Goal: Information Seeking & Learning: Learn about a topic

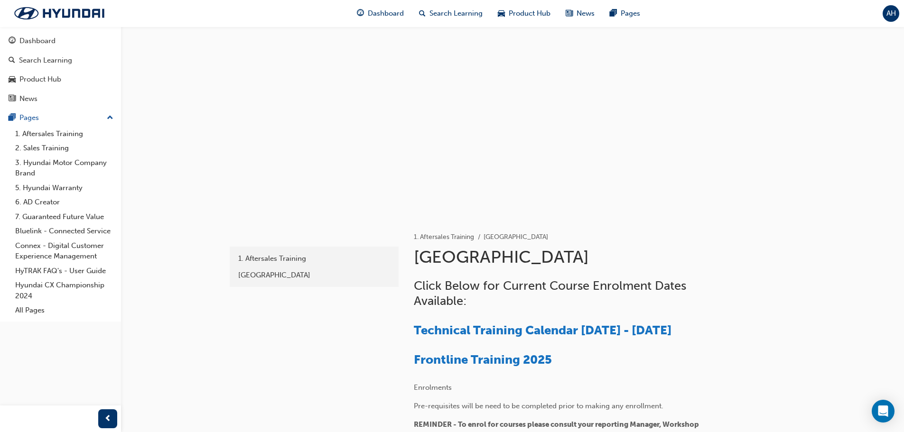
drag, startPoint x: 384, startPoint y: 18, endPoint x: 391, endPoint y: 27, distance: 11.1
click at [384, 18] on span "Dashboard" at bounding box center [386, 13] width 36 height 11
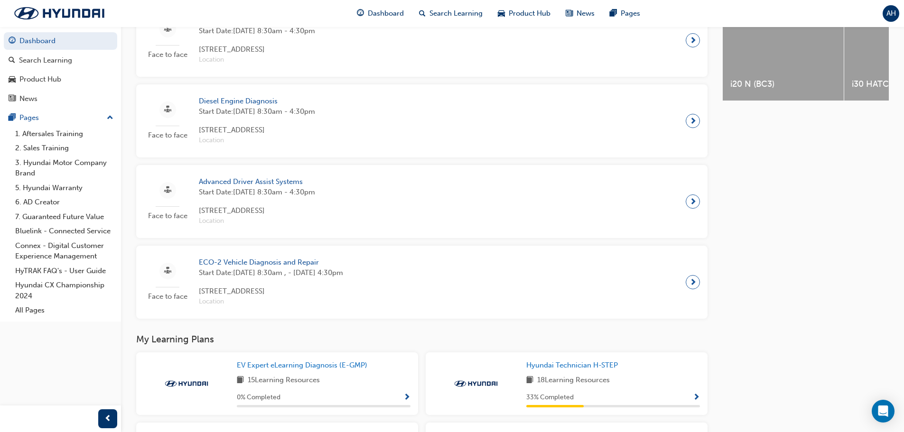
scroll to position [607, 0]
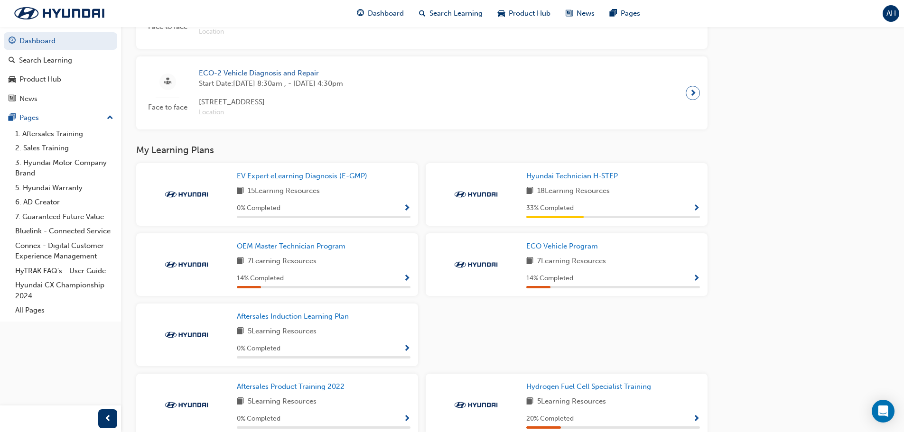
click at [567, 180] on span "Hyundai Technician H-STEP" at bounding box center [572, 176] width 92 height 9
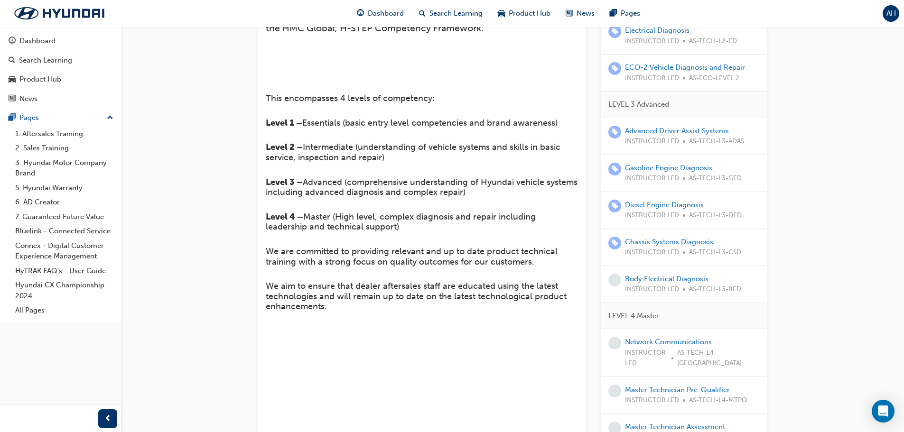
scroll to position [237, 0]
click at [652, 284] on link "Body Electrical Diagnosis" at bounding box center [667, 279] width 84 height 9
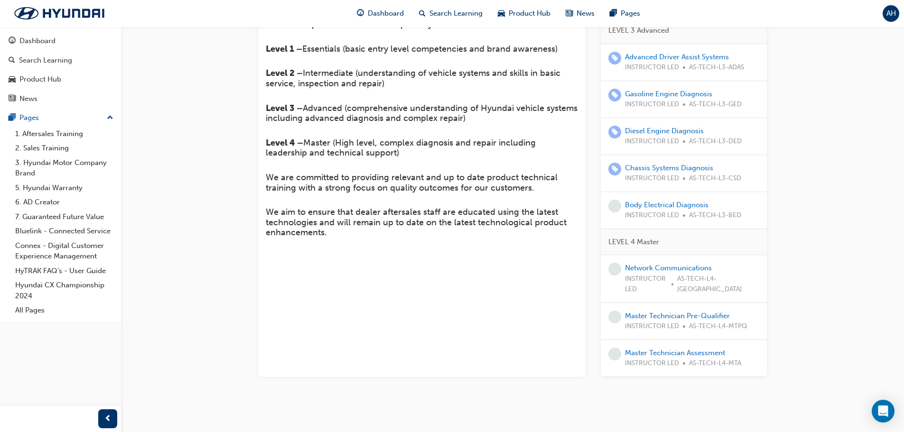
scroll to position [334, 0]
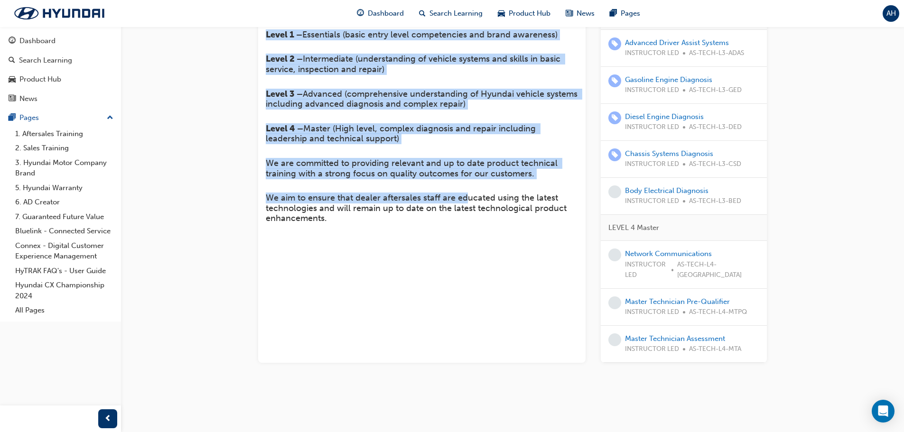
drag, startPoint x: 267, startPoint y: 128, endPoint x: 466, endPoint y: 317, distance: 274.9
click at [466, 224] on div "The technical training we offer our Hyundai Technicians is derived from the HMC…" at bounding box center [422, 74] width 312 height 301
click at [466, 224] on span "We aim to ensure that dealer aftersales staff are educated using the latest tec…" at bounding box center [417, 208] width 303 height 31
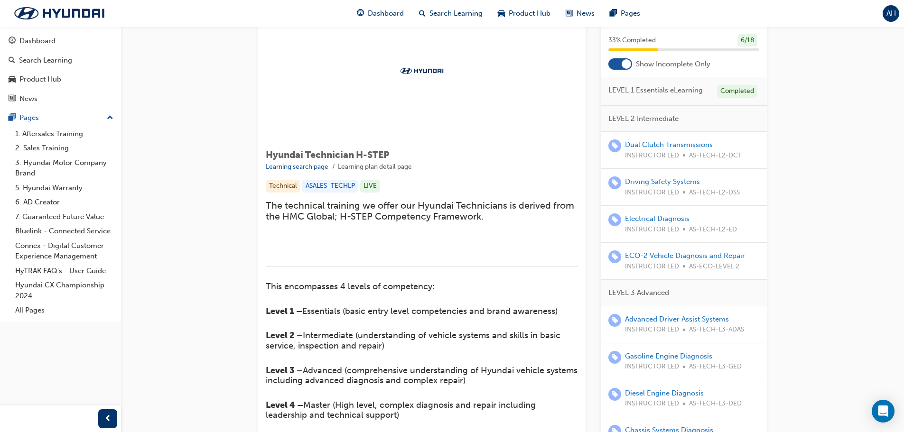
scroll to position [0, 0]
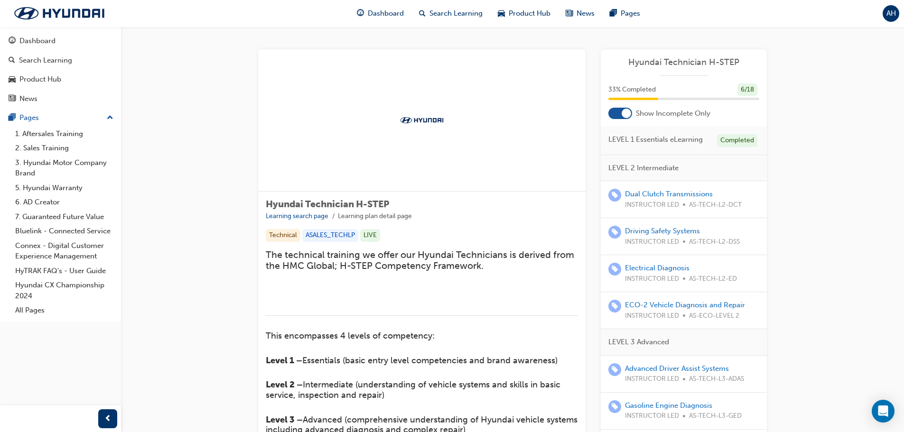
click at [621, 118] on div at bounding box center [620, 113] width 24 height 11
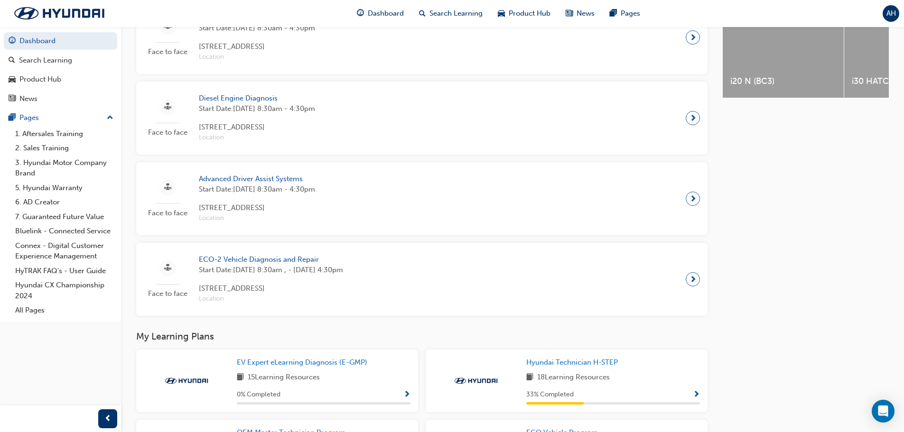
scroll to position [475, 0]
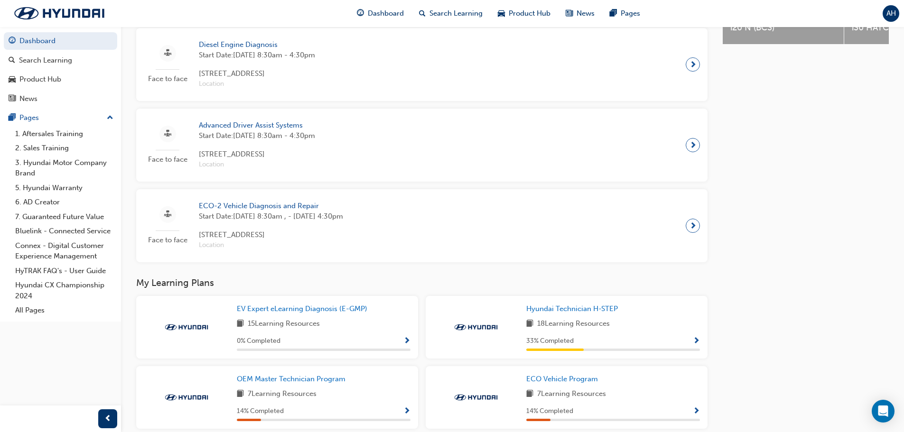
click at [284, 207] on span "ECO-2 Vehicle Diagnosis and Repair" at bounding box center [271, 206] width 144 height 11
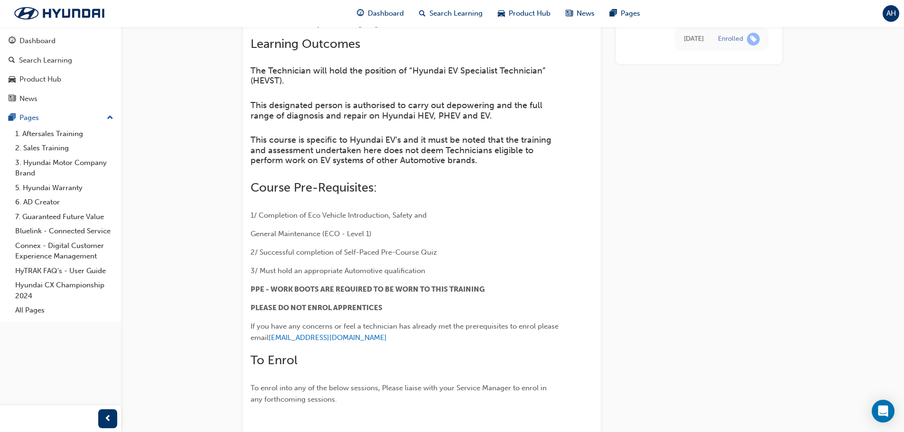
scroll to position [1095, 0]
